Goal: Complete application form: Complete application form

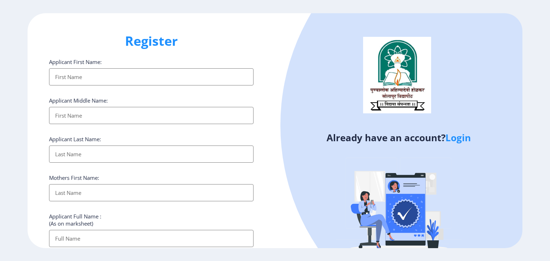
select select
click at [459, 135] on link "Login" at bounding box center [457, 137] width 25 height 13
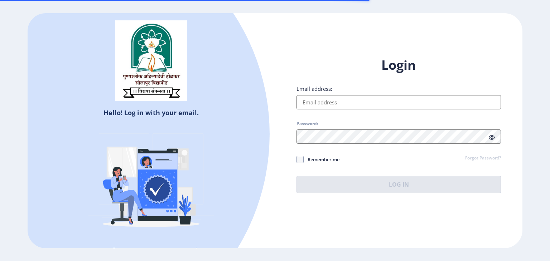
click at [373, 103] on input "Email address:" at bounding box center [398, 102] width 204 height 14
type input "[EMAIL_ADDRESS][DOMAIN_NAME]"
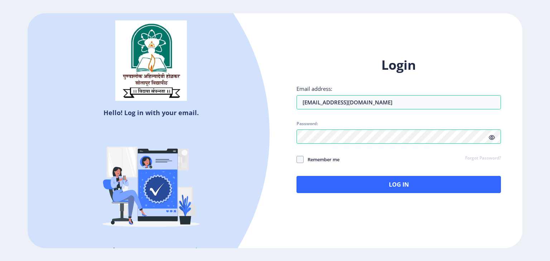
click at [490, 139] on icon at bounding box center [492, 137] width 6 height 5
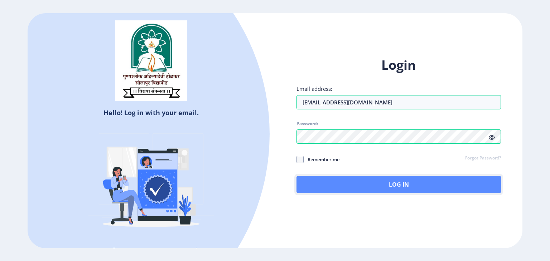
click at [385, 184] on button "Log In" at bounding box center [398, 184] width 204 height 17
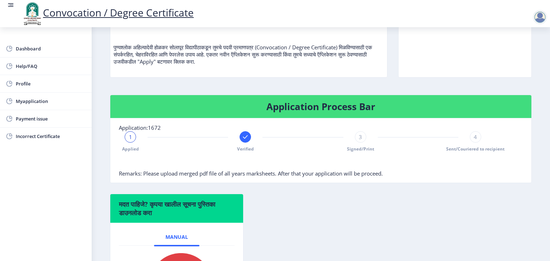
scroll to position [77, 0]
click at [244, 141] on rect at bounding box center [245, 137] width 7 height 7
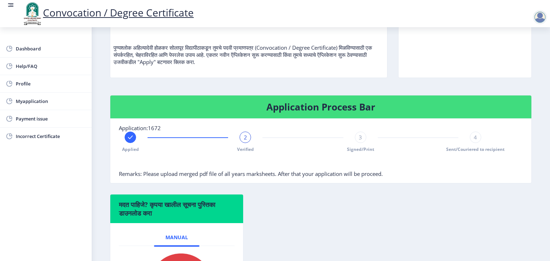
click at [249, 143] on div "2" at bounding box center [244, 137] width 11 height 11
click at [359, 141] on span "3" at bounding box center [360, 137] width 3 height 7
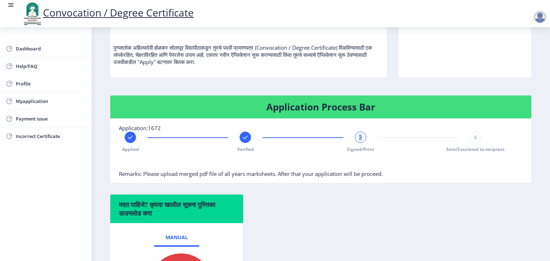
click at [359, 141] on span "3" at bounding box center [360, 137] width 3 height 7
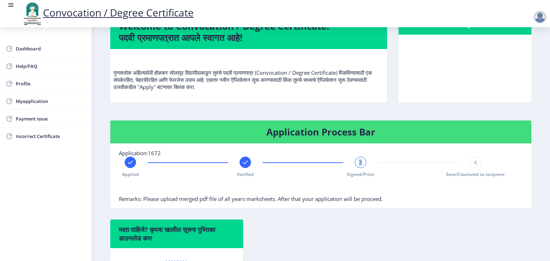
scroll to position [0, 0]
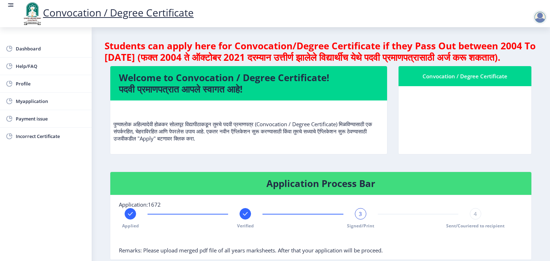
click at [445, 108] on nb-card-body at bounding box center [464, 120] width 133 height 68
click at [536, 20] on div at bounding box center [540, 17] width 14 height 14
click at [447, 115] on nb-card-body at bounding box center [464, 120] width 133 height 68
click at [20, 103] on span "Myapplication" at bounding box center [51, 101] width 70 height 9
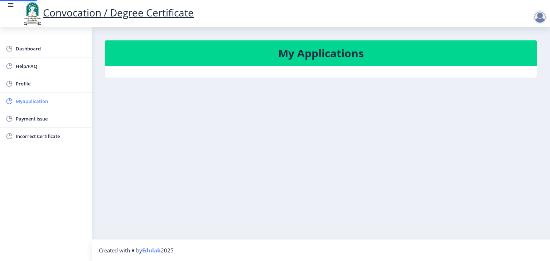
click at [20, 103] on span "Myapplication" at bounding box center [51, 101] width 70 height 9
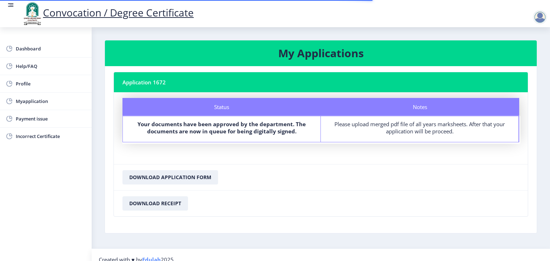
scroll to position [9, 0]
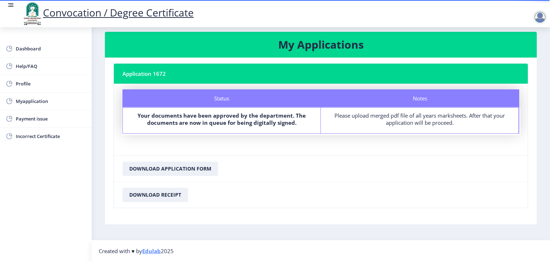
click at [418, 120] on div "Please upload merged pdf file of all years marksheets. After that your applicat…" at bounding box center [419, 119] width 185 height 14
click at [395, 113] on div "Please upload merged pdf file of all years marksheets. After that your applicat…" at bounding box center [419, 119] width 185 height 14
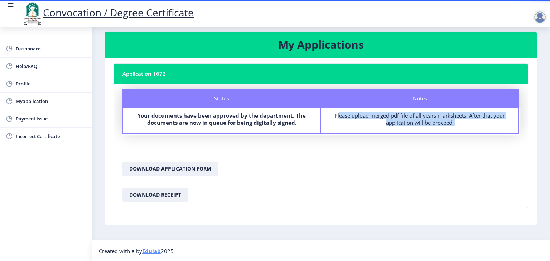
click at [395, 113] on div "Please upload merged pdf file of all years marksheets. After that your applicat…" at bounding box center [419, 119] width 185 height 14
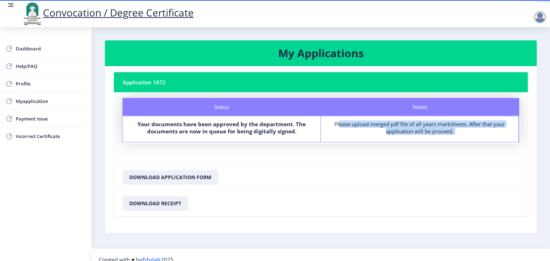
click at [266, 176] on nb-card-footer "Download Application Form" at bounding box center [321, 177] width 414 height 26
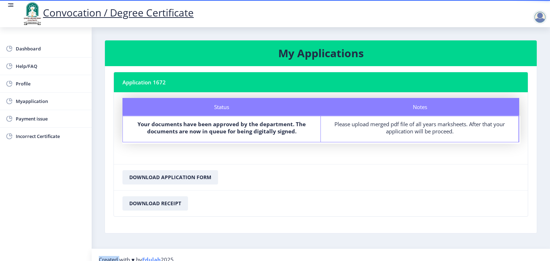
click at [266, 176] on nb-card-footer "Download Application Form" at bounding box center [321, 177] width 414 height 26
click at [56, 87] on span "Profile" at bounding box center [51, 83] width 70 height 9
select select
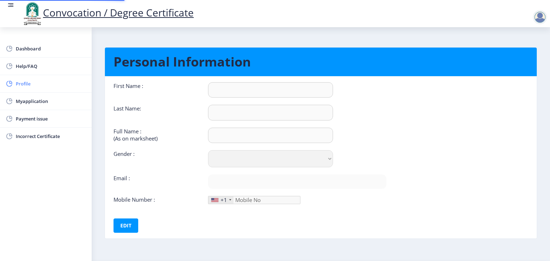
click at [56, 87] on span "Profile" at bounding box center [51, 83] width 70 height 9
type input "[PERSON_NAME]"
type input "Shinde"
type input "[PERSON_NAME] [PERSON_NAME]"
select select "[DEMOGRAPHIC_DATA]"
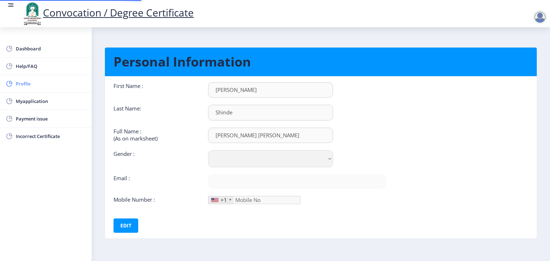
type input "[EMAIL_ADDRESS][DOMAIN_NAME]"
type input "7841058533"
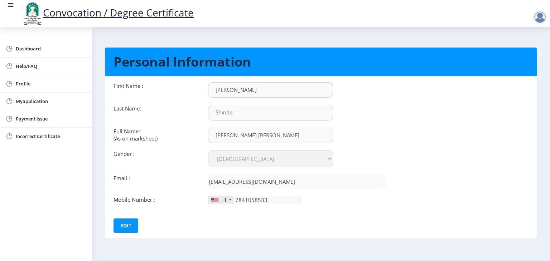
scroll to position [20, 0]
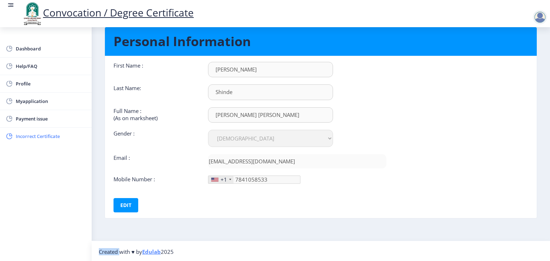
click at [44, 134] on span "Incorrect Certificate" at bounding box center [51, 136] width 70 height 9
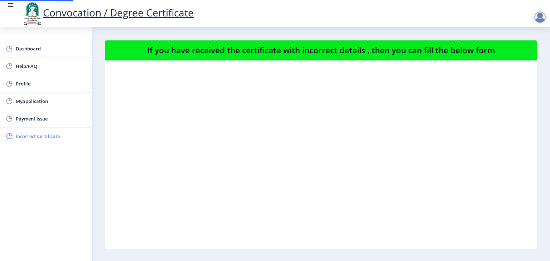
click at [44, 134] on span "Incorrect Certificate" at bounding box center [51, 136] width 70 height 9
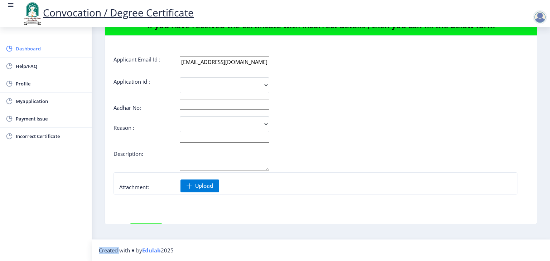
click at [34, 52] on span "Dashboard" at bounding box center [51, 48] width 70 height 9
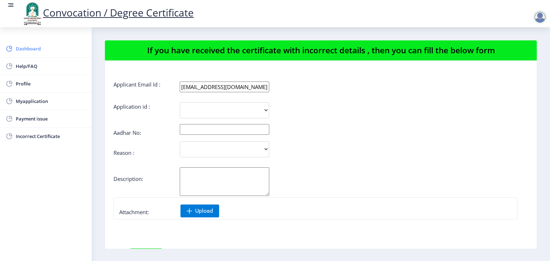
click at [34, 52] on span "Dashboard" at bounding box center [51, 48] width 70 height 9
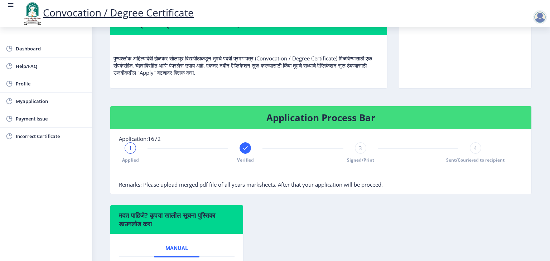
scroll to position [67, 0]
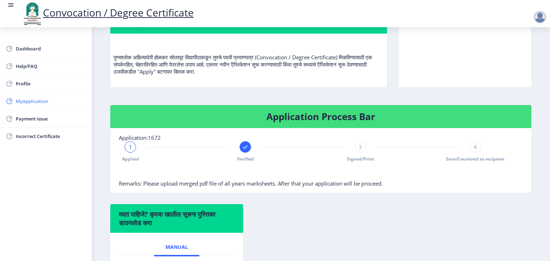
click at [48, 103] on span "Myapplication" at bounding box center [51, 101] width 70 height 9
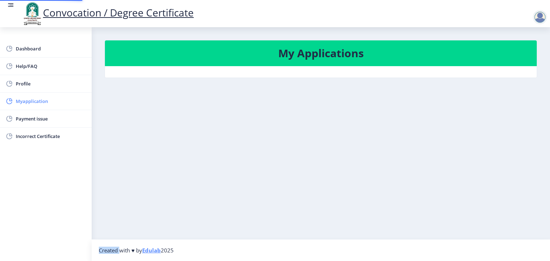
click at [48, 103] on span "Myapplication" at bounding box center [51, 101] width 70 height 9
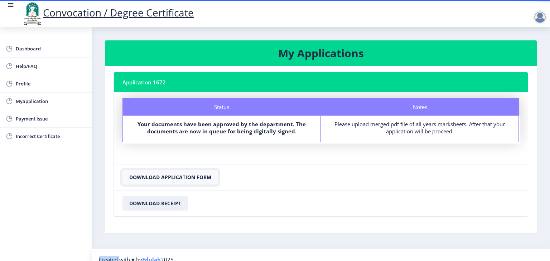
click at [179, 179] on button "Download Application Form" at bounding box center [170, 177] width 96 height 14
click at [292, 73] on nb-card-header "Application 1672" at bounding box center [321, 82] width 414 height 20
click at [286, 79] on nb-card-header "Application 1672" at bounding box center [321, 82] width 414 height 20
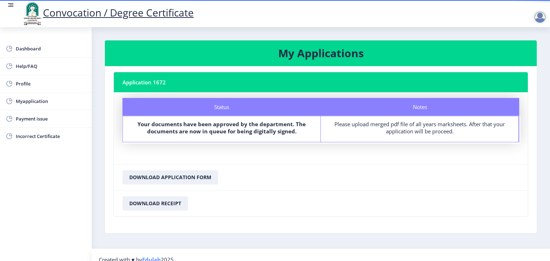
scroll to position [9, 0]
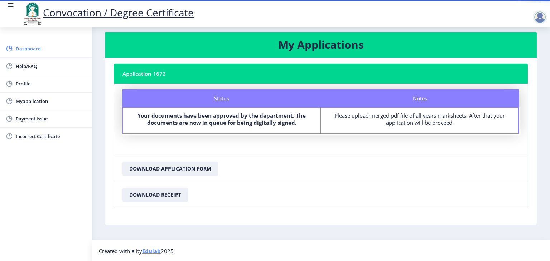
drag, startPoint x: 37, startPoint y: 53, endPoint x: 31, endPoint y: 52, distance: 5.1
click at [31, 52] on span "Dashboard" at bounding box center [51, 48] width 70 height 9
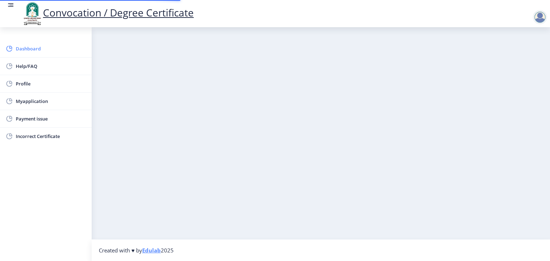
click at [31, 52] on span "Dashboard" at bounding box center [51, 48] width 70 height 9
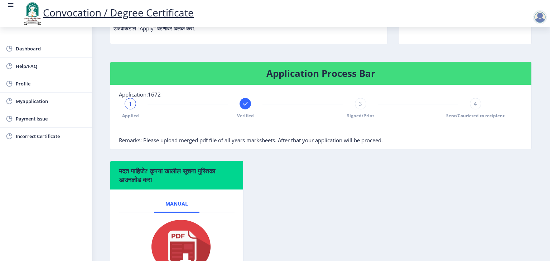
scroll to position [110, 0]
click at [243, 107] on rect at bounding box center [245, 103] width 7 height 7
click at [244, 107] on span "2" at bounding box center [245, 103] width 3 height 7
click at [357, 110] on div "3" at bounding box center [360, 103] width 11 height 11
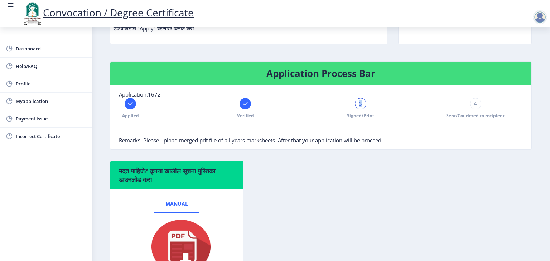
click at [357, 110] on div "3" at bounding box center [360, 103] width 11 height 11
click at [467, 116] on div "Applied Verified 3 Signed/Print 4 Sent/Couriered to recipient" at bounding box center [303, 108] width 368 height 21
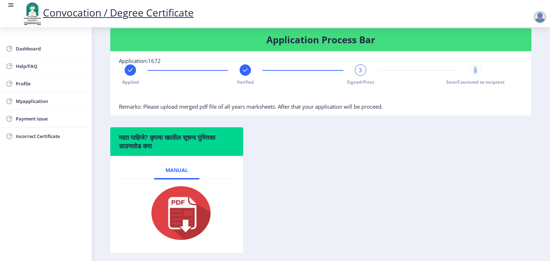
scroll to position [184, 0]
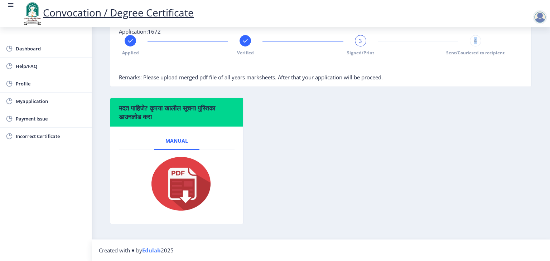
click at [189, 183] on img at bounding box center [177, 183] width 72 height 57
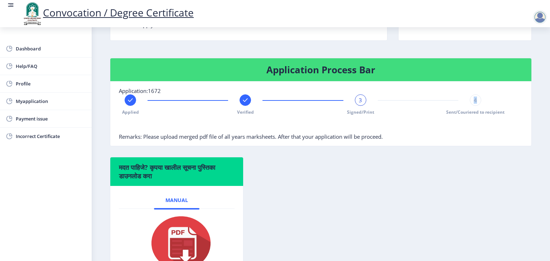
scroll to position [0, 0]
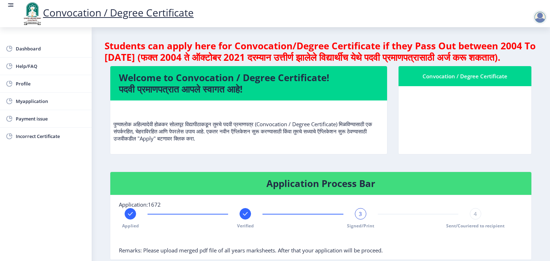
click at [446, 114] on nb-card-body at bounding box center [464, 120] width 133 height 68
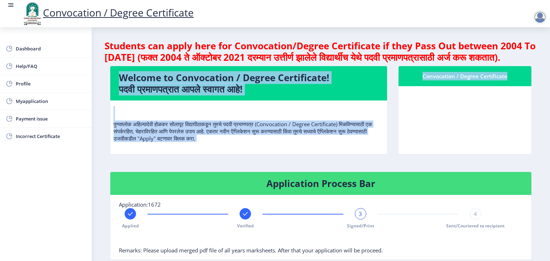
click at [446, 114] on nb-card-body at bounding box center [464, 120] width 133 height 68
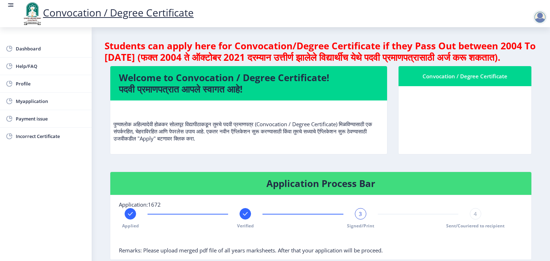
click at [461, 81] on div "Convocation / Degree Certificate" at bounding box center [465, 76] width 116 height 9
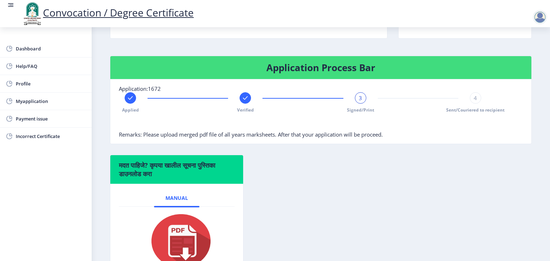
scroll to position [117, 0]
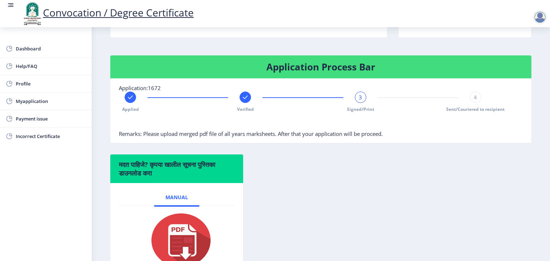
click at [359, 101] on span "3" at bounding box center [360, 97] width 3 height 7
click at [245, 101] on rect at bounding box center [245, 97] width 7 height 7
click at [245, 101] on span "2" at bounding box center [245, 97] width 3 height 7
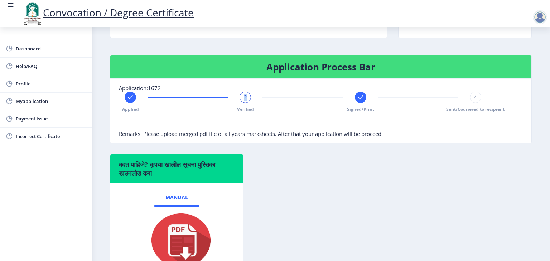
click at [245, 101] on span "2" at bounding box center [245, 97] width 3 height 7
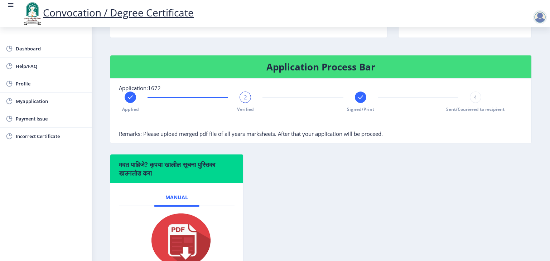
click at [132, 101] on rect at bounding box center [130, 97] width 7 height 7
click at [132, 101] on span "1" at bounding box center [130, 97] width 3 height 7
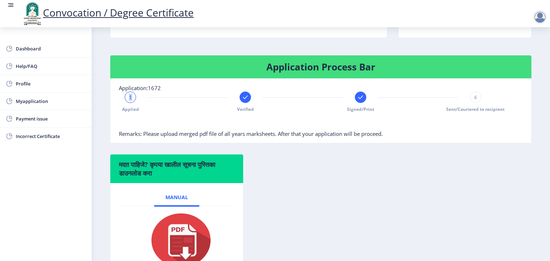
click at [132, 101] on span "1" at bounding box center [130, 97] width 3 height 7
click at [132, 112] on span "Applied" at bounding box center [130, 109] width 17 height 6
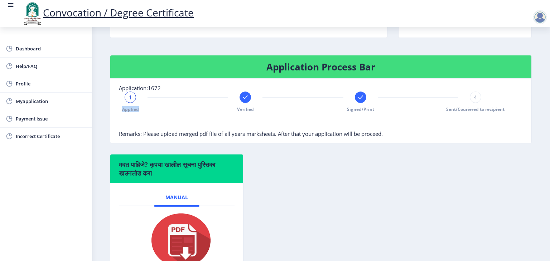
click at [132, 112] on span "Applied" at bounding box center [130, 109] width 17 height 6
click at [244, 112] on span "Verified" at bounding box center [245, 109] width 17 height 6
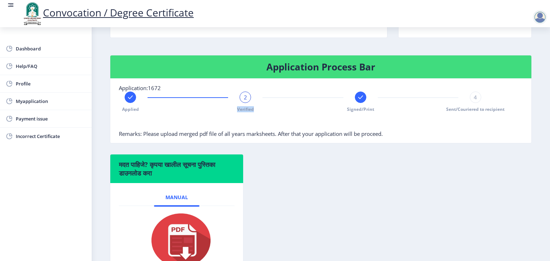
click at [244, 112] on span "Verified" at bounding box center [245, 109] width 17 height 6
click at [366, 112] on span "Signed/Print" at bounding box center [360, 109] width 27 height 6
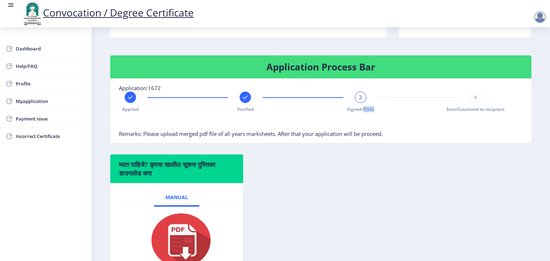
click at [366, 112] on span "Signed/Print" at bounding box center [360, 109] width 27 height 6
click at [467, 112] on span "Sent/Couriered to recipient" at bounding box center [475, 109] width 58 height 6
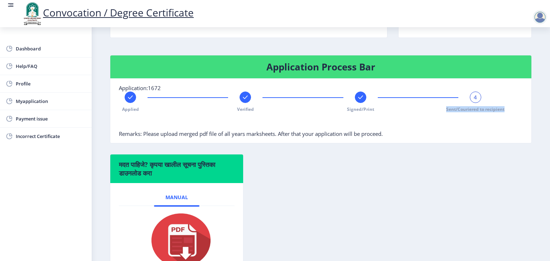
click at [467, 112] on span "Sent/Couriered to recipient" at bounding box center [475, 109] width 58 height 6
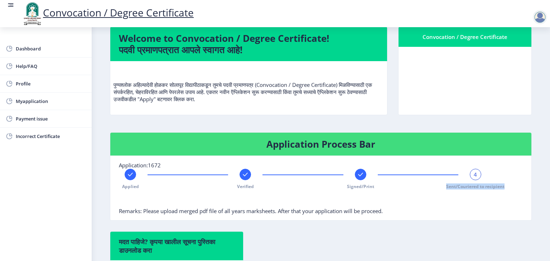
scroll to position [38, 0]
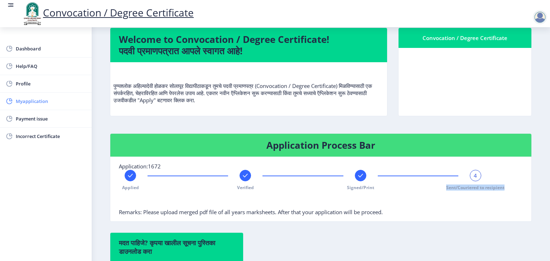
click at [34, 103] on span "Myapplication" at bounding box center [51, 101] width 70 height 9
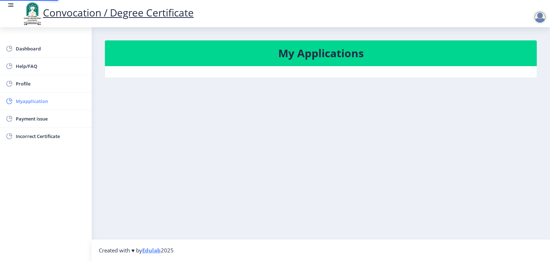
click at [34, 103] on span "Myapplication" at bounding box center [51, 101] width 70 height 9
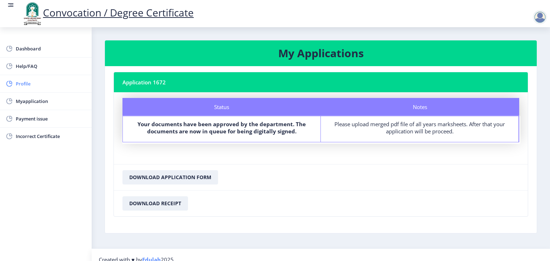
click at [35, 79] on link "Profile" at bounding box center [46, 83] width 92 height 17
select select
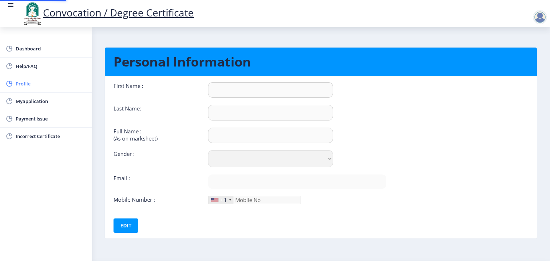
click at [35, 79] on link "Profile" at bounding box center [46, 83] width 92 height 17
type input "[PERSON_NAME]"
type input "Shinde"
type input "[PERSON_NAME] [PERSON_NAME]"
select select "[DEMOGRAPHIC_DATA]"
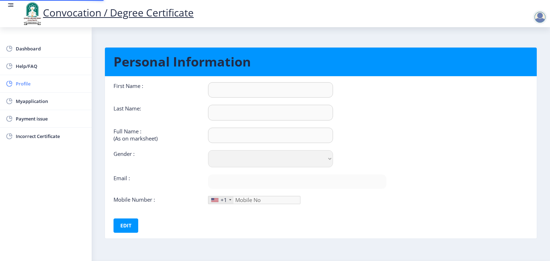
type input "[EMAIL_ADDRESS][DOMAIN_NAME]"
type input "7841058533"
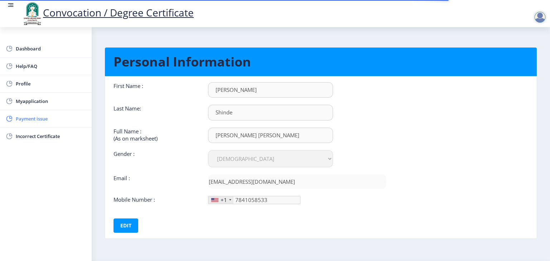
click at [18, 116] on span "Payment issue" at bounding box center [51, 119] width 70 height 9
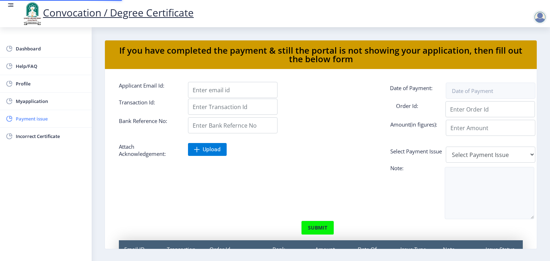
click at [18, 116] on span "Payment issue" at bounding box center [51, 119] width 70 height 9
click at [35, 54] on link "Dashboard" at bounding box center [46, 48] width 92 height 17
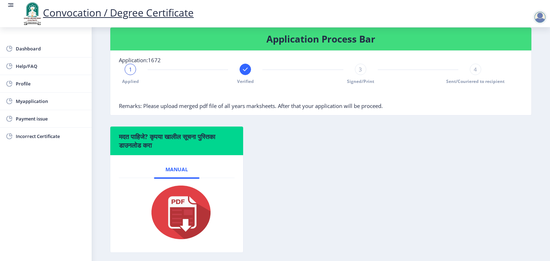
scroll to position [143, 0]
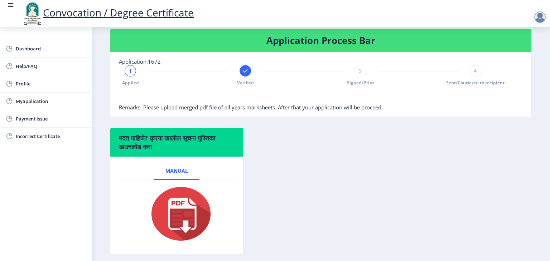
click at [539, 15] on div at bounding box center [540, 17] width 14 height 14
click at [523, 55] on span "Log out" at bounding box center [521, 56] width 46 height 9
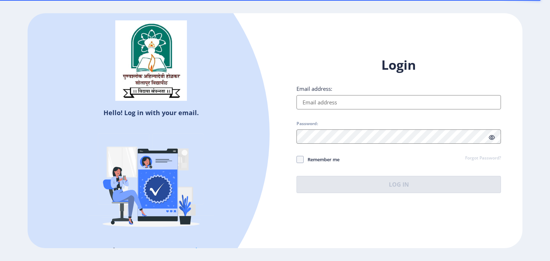
click at [351, 102] on input "Email address:" at bounding box center [398, 102] width 204 height 14
type input "[EMAIL_ADDRESS][DOMAIN_NAME]"
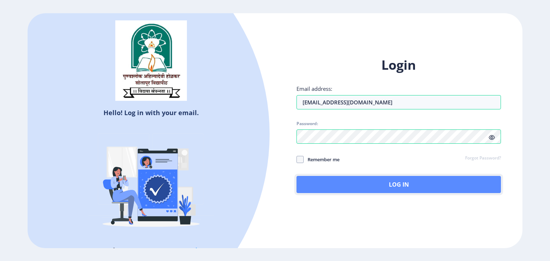
click at [402, 184] on button "Log In" at bounding box center [398, 184] width 204 height 17
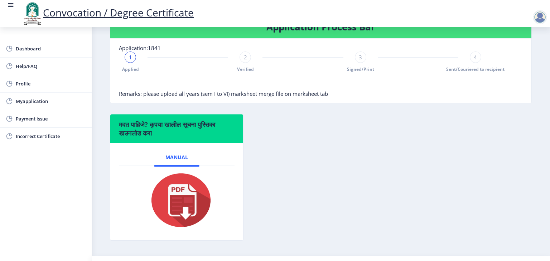
scroll to position [193, 0]
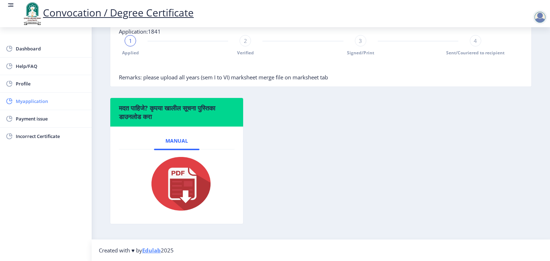
click at [59, 100] on span "Myapplication" at bounding box center [51, 101] width 70 height 9
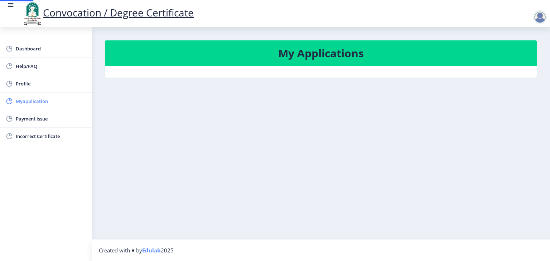
click at [59, 100] on span "Myapplication" at bounding box center [51, 101] width 70 height 9
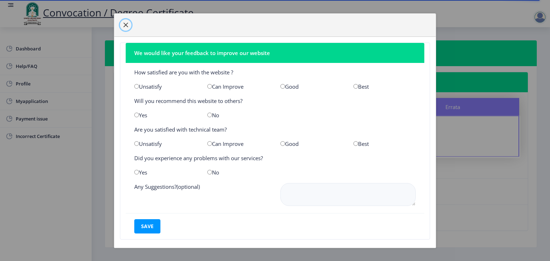
click at [126, 22] on span "button" at bounding box center [126, 25] width 6 height 6
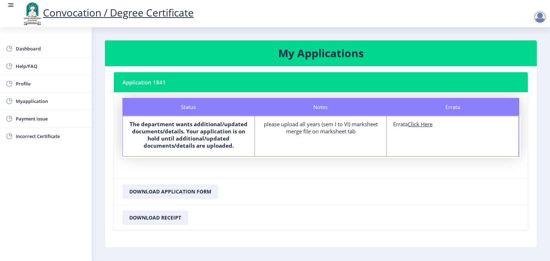
click at [419, 125] on u "Click Here" at bounding box center [420, 124] width 25 height 7
select select
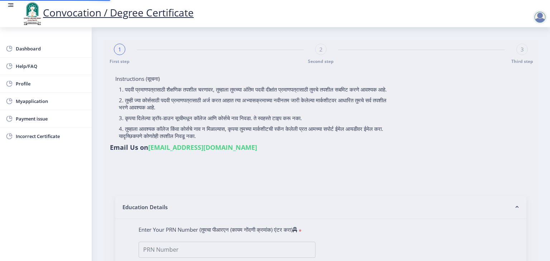
type input "[PERSON_NAME] [PERSON_NAME]"
type input "[PERSON_NAME]"
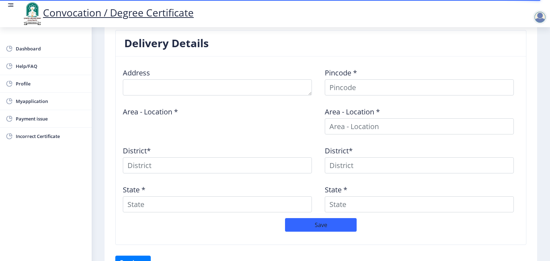
scroll to position [272, 0]
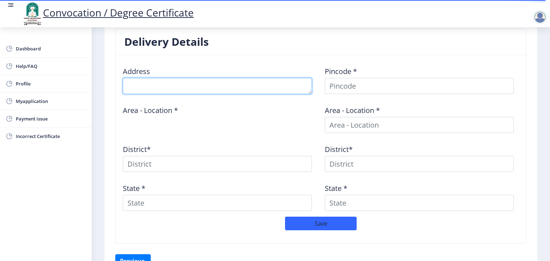
click at [155, 86] on textarea at bounding box center [217, 86] width 189 height 16
type textarea "sant peth ,[GEOGRAPHIC_DATA]"
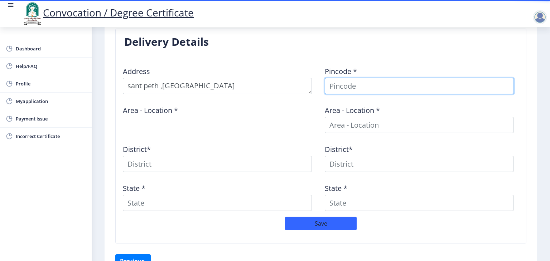
click at [334, 84] on input at bounding box center [419, 86] width 189 height 16
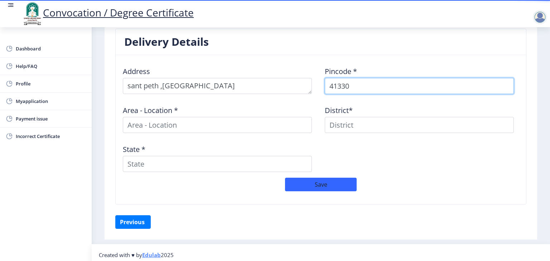
type input "413304"
select select
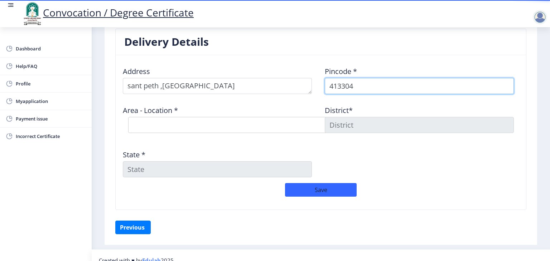
type input "413304"
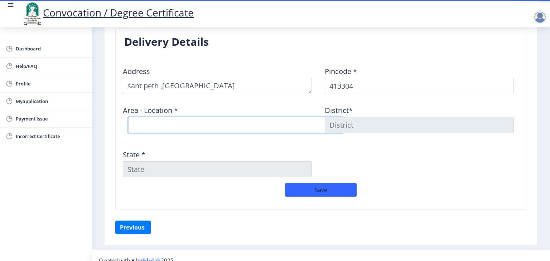
click at [190, 118] on select "Select Area Location Adhiv [PERSON_NAME] B.O Anawali B.O Babhulgaon B.O Bhandis…" at bounding box center [235, 125] width 215 height 16
select select "20: Object"
click at [128, 117] on select "Select Area Location Adhiv [PERSON_NAME] B.O Anawali B.O Babhulgaon B.O Bhandis…" at bounding box center [235, 125] width 215 height 16
type input "SOLAPUR"
type input "[GEOGRAPHIC_DATA]"
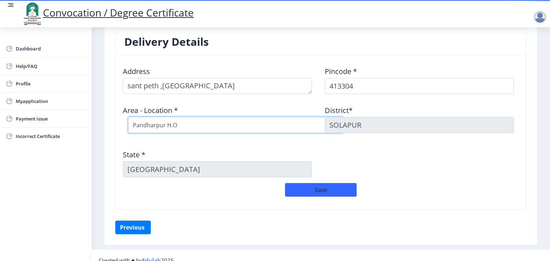
scroll to position [281, 0]
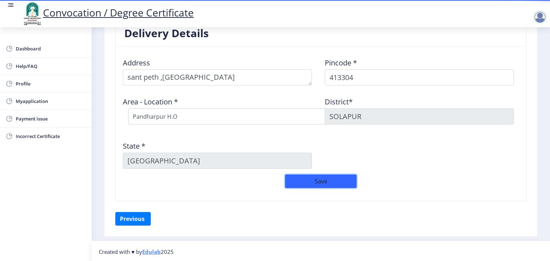
click at [317, 176] on button "Save" at bounding box center [321, 182] width 72 height 14
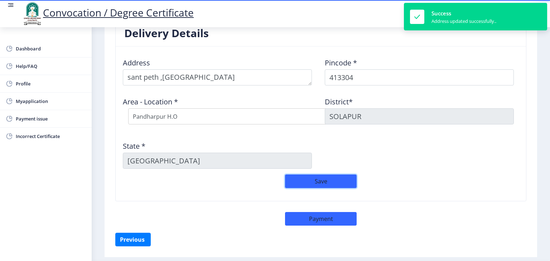
scroll to position [301, 0]
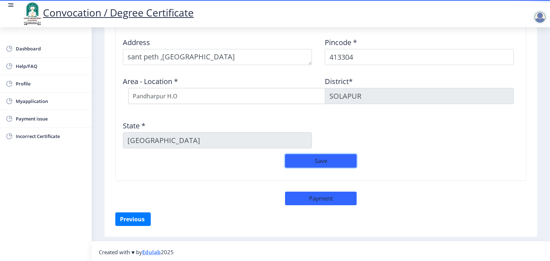
click at [327, 160] on button "Save" at bounding box center [321, 161] width 72 height 14
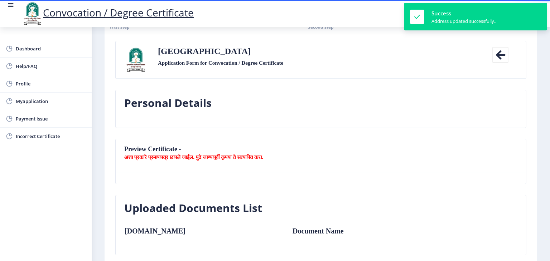
scroll to position [0, 0]
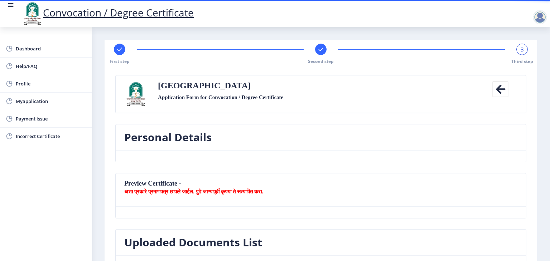
click at [499, 92] on icon at bounding box center [500, 89] width 16 height 16
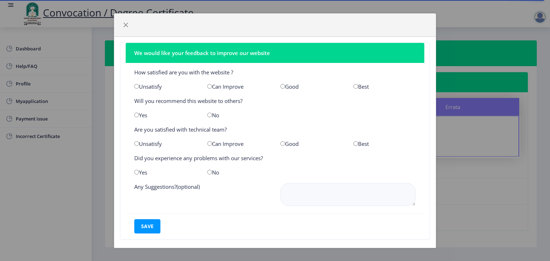
click at [281, 84] on input "radio" at bounding box center [282, 86] width 5 height 5
radio input "true"
click at [137, 114] on input "radio" at bounding box center [136, 115] width 5 height 5
radio input "true"
click at [137, 145] on input "radio" at bounding box center [136, 143] width 5 height 5
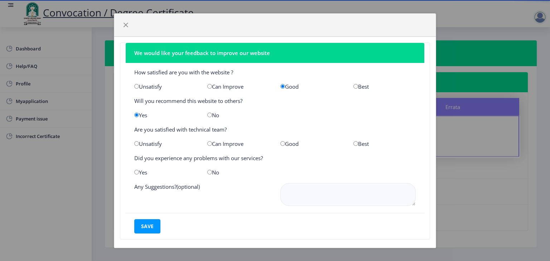
radio input "true"
click at [137, 172] on input "radio" at bounding box center [136, 172] width 5 height 5
radio input "true"
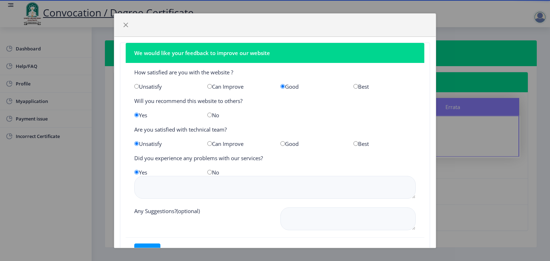
scroll to position [31, 0]
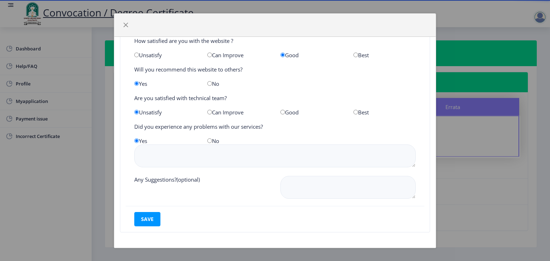
click at [209, 140] on input "radio" at bounding box center [209, 141] width 5 height 5
radio input "true"
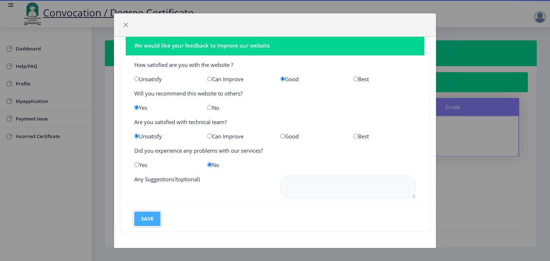
click at [149, 215] on button "save" at bounding box center [147, 219] width 26 height 14
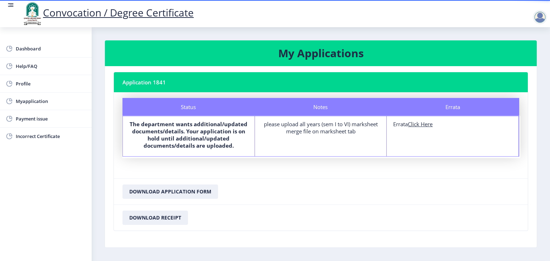
click at [416, 126] on u "Click Here" at bounding box center [420, 124] width 25 height 7
select select
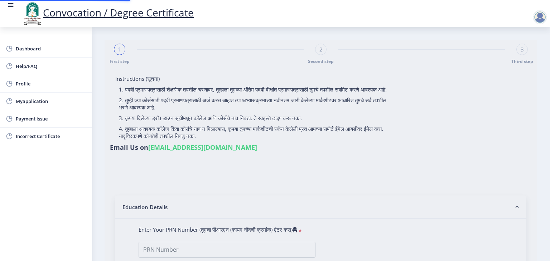
type input "[PERSON_NAME] [PERSON_NAME]"
type input "[PERSON_NAME]"
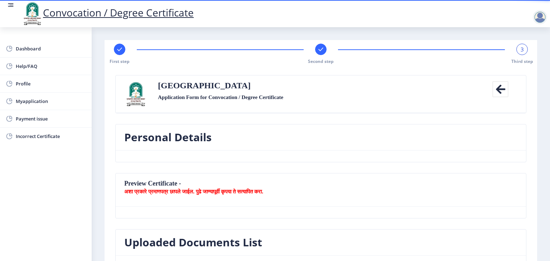
click at [212, 190] on b "अशा प्रकारे प्रमाणपत्र छापले जाईल. पुढे जाण्यापूर्वी कृपया ते सत्यापित करा." at bounding box center [193, 191] width 139 height 7
click at [262, 96] on label "Application Form for Convocation / Degree Certificate" at bounding box center [220, 97] width 125 height 9
click at [495, 86] on icon at bounding box center [500, 89] width 16 height 16
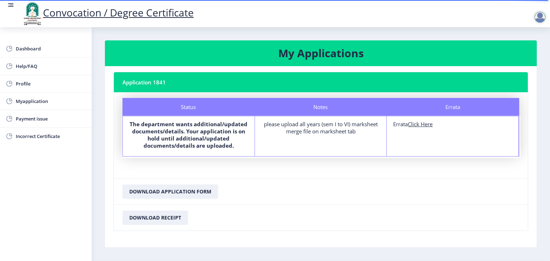
click at [352, 125] on div "please upload all years (sem I to VI) marksheet merge file on marksheet tab" at bounding box center [320, 128] width 119 height 14
click at [422, 127] on u "Click Here" at bounding box center [420, 124] width 25 height 7
select select
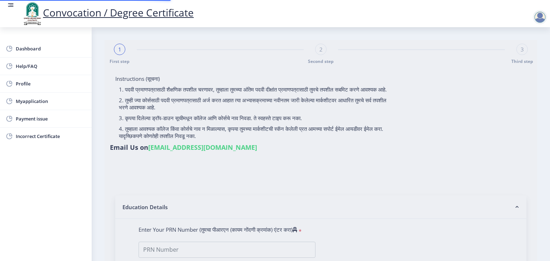
type input "[PERSON_NAME] [PERSON_NAME]"
type input "[PERSON_NAME]"
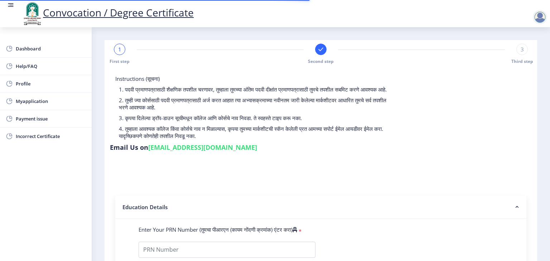
type input "2018032500001882"
select select "Regular"
select select "2021"
select select "March"
select select "Grade A+"
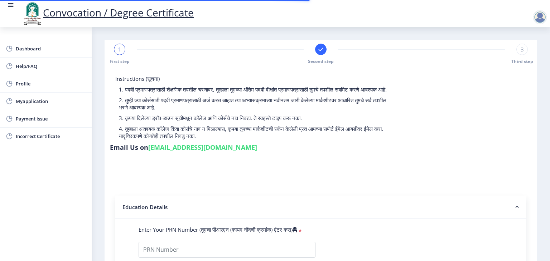
type input "1800188"
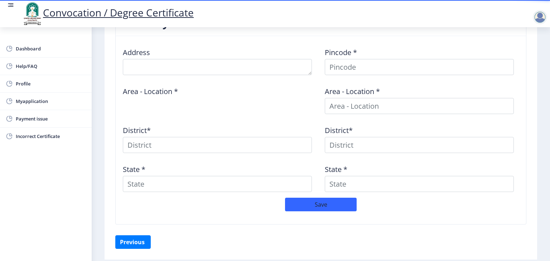
scroll to position [286, 0]
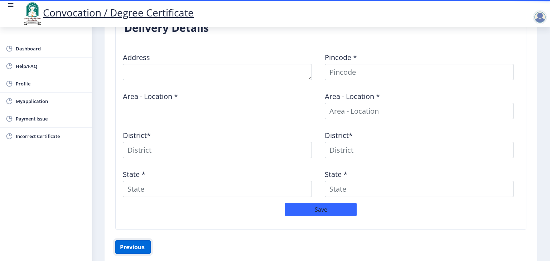
click at [129, 244] on button "Previous ‍" at bounding box center [132, 247] width 35 height 14
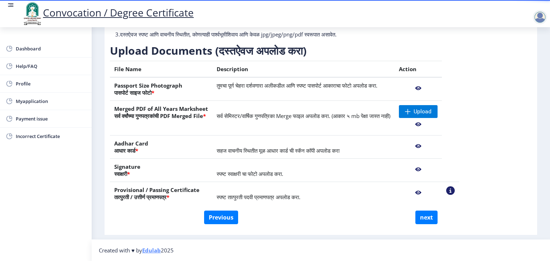
scroll to position [89, 0]
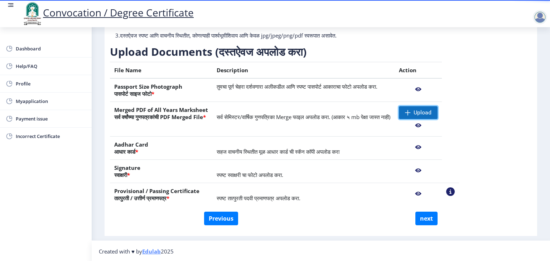
click at [410, 113] on span at bounding box center [408, 113] width 6 height 6
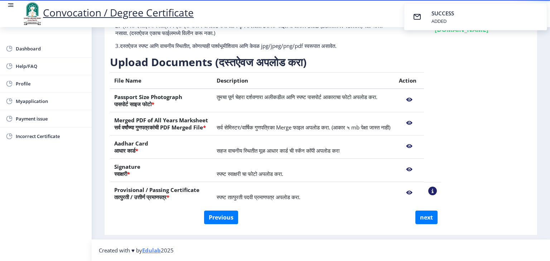
scroll to position [78, 0]
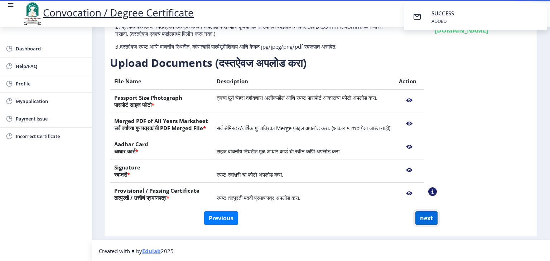
click at [419, 221] on button "next" at bounding box center [426, 219] width 22 height 14
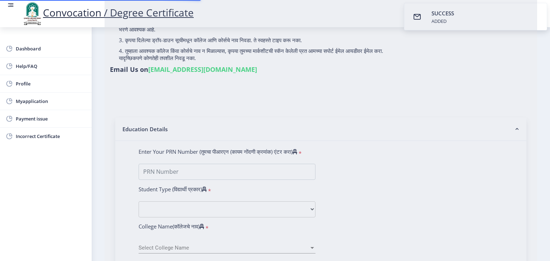
select select
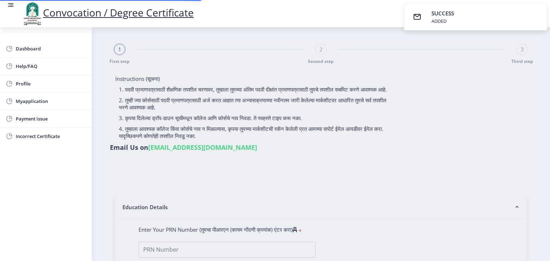
type input "[PERSON_NAME] [PERSON_NAME]"
type input "[PERSON_NAME]"
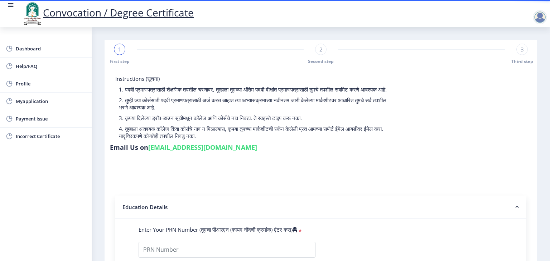
click at [257, 143] on link "[EMAIL_ADDRESS][DOMAIN_NAME]" at bounding box center [202, 147] width 109 height 9
drag, startPoint x: 429, startPoint y: 81, endPoint x: 511, endPoint y: 81, distance: 81.2
click at [511, 81] on div "Instructions (सूचना) 1. पदवी प्रमाणपत्रासाठी शैक्षणिक तपशील चरणावर, तुम्हाला तु…" at bounding box center [321, 114] width 422 height 79
copy link "[EMAIL_ADDRESS][DOMAIN_NAME]"
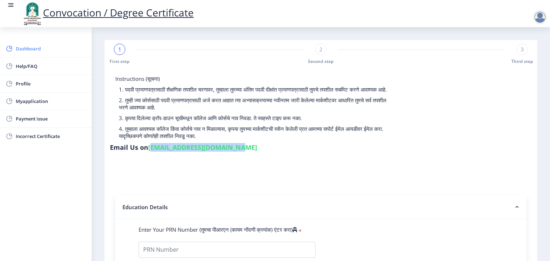
click at [37, 50] on span "Dashboard" at bounding box center [51, 48] width 70 height 9
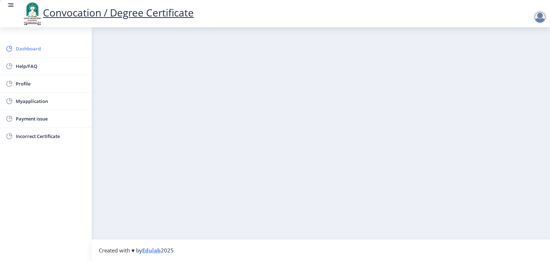
click at [37, 50] on span "Dashboard" at bounding box center [51, 48] width 70 height 9
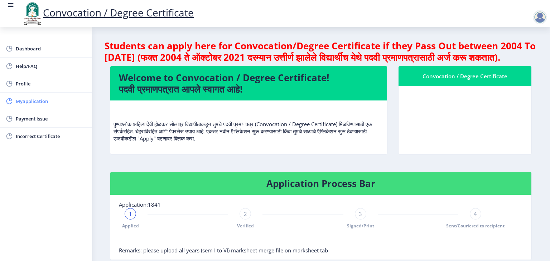
click at [34, 101] on span "Myapplication" at bounding box center [51, 101] width 70 height 9
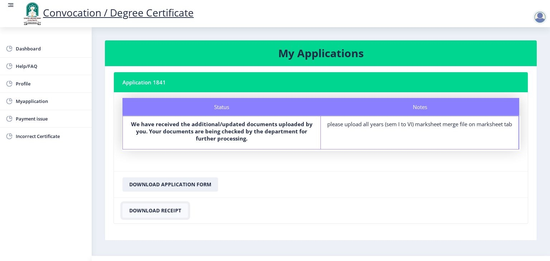
click at [162, 209] on button "Download Receipt" at bounding box center [154, 211] width 65 height 14
click at [540, 16] on div at bounding box center [540, 17] width 14 height 14
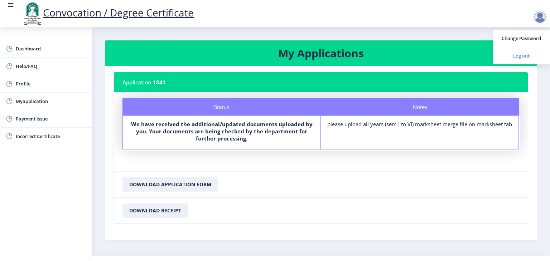
click at [516, 54] on span "Log out" at bounding box center [521, 56] width 46 height 9
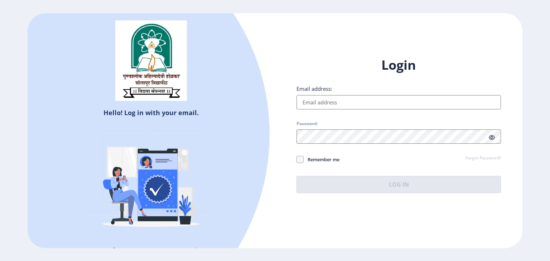
click at [326, 99] on input "Email address:" at bounding box center [398, 102] width 204 height 14
type input "[EMAIL_ADDRESS][DOMAIN_NAME]"
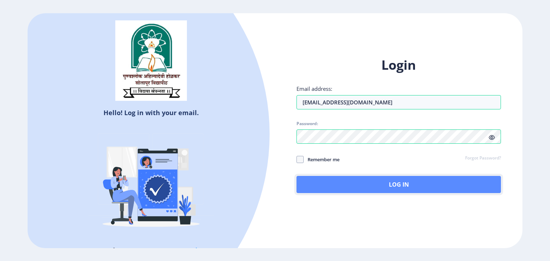
click at [348, 180] on button "Log In" at bounding box center [398, 184] width 204 height 17
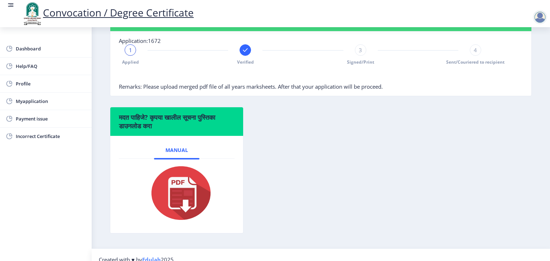
scroll to position [165, 0]
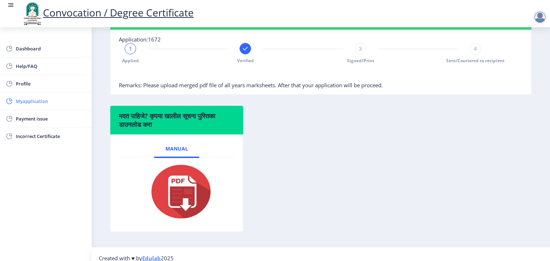
click at [43, 103] on span "Myapplication" at bounding box center [51, 101] width 70 height 9
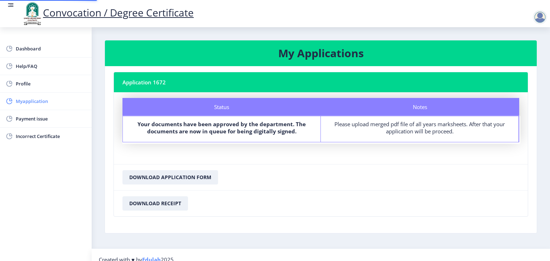
click at [43, 103] on span "Myapplication" at bounding box center [51, 101] width 70 height 9
